Goal: Task Accomplishment & Management: Manage account settings

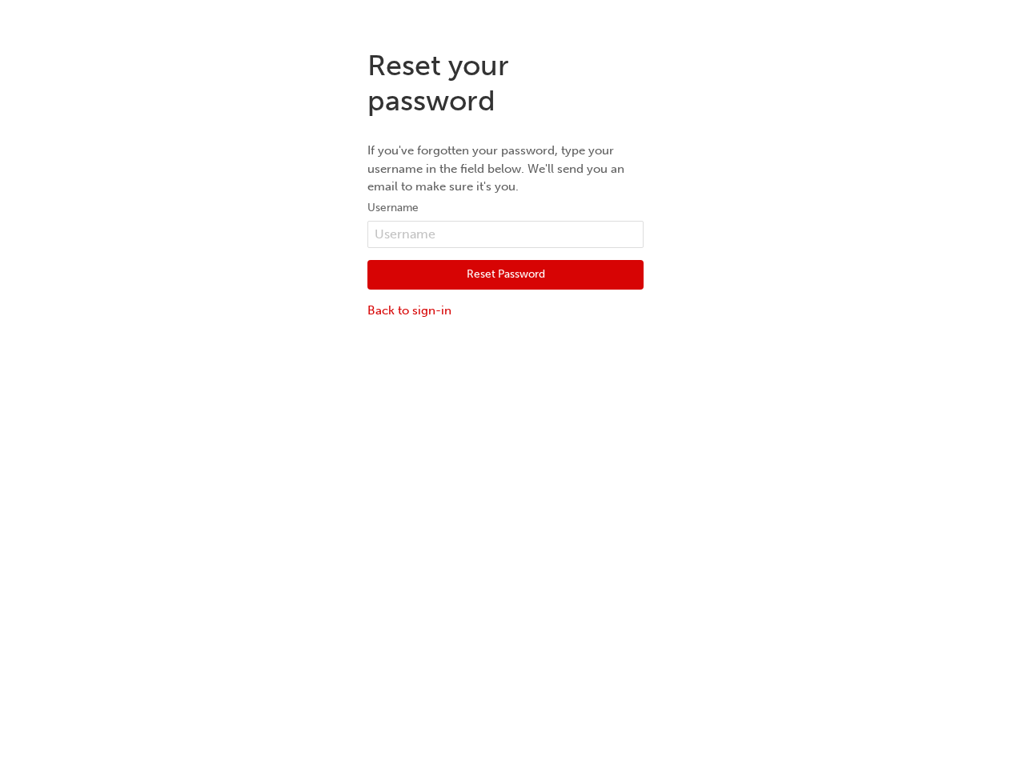
click at [505, 402] on div "Reset your password If you've forgotten your password, type your username in th…" at bounding box center [505, 420] width 1011 height 768
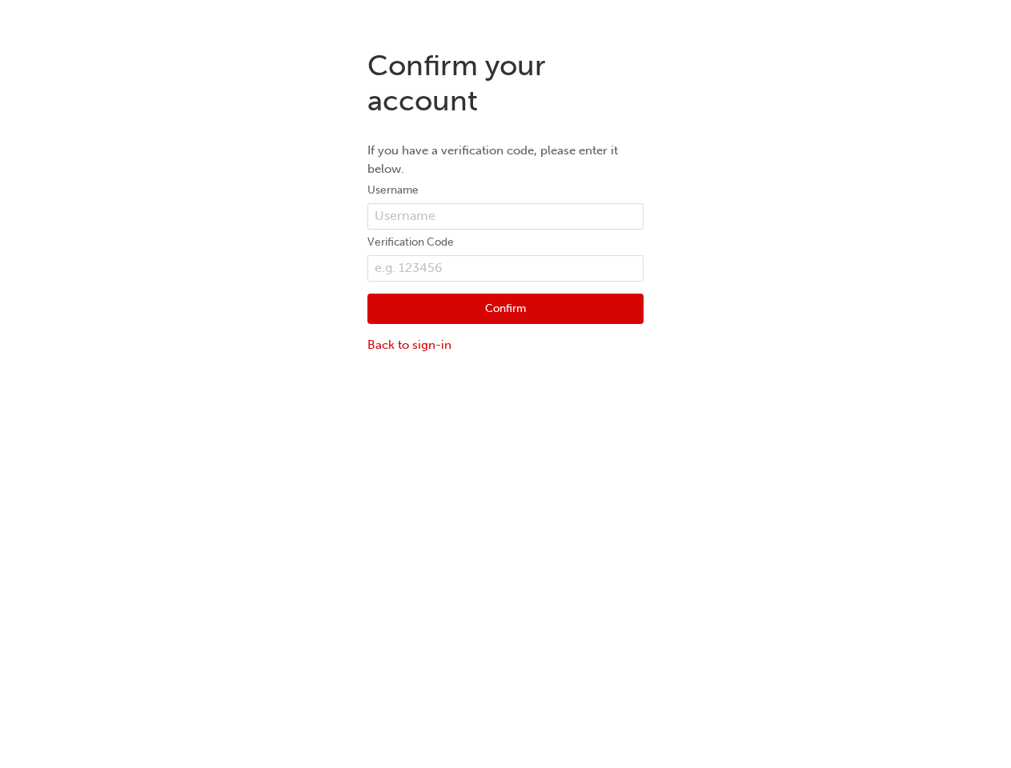
click at [505, 402] on div "Confirm your account If you have a verification code, please enter it below. Us…" at bounding box center [505, 420] width 1011 height 768
